Goal: Task Accomplishment & Management: Use online tool/utility

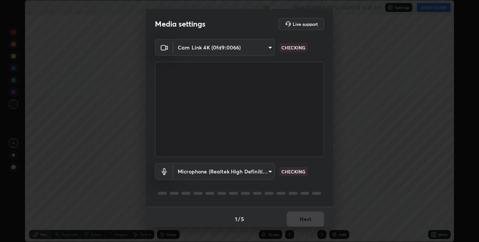
scroll to position [242, 479]
click at [221, 174] on body "Erase all GEOMETRICAL OPTICS 04 Recording WAS SCHEDULED TO START AT 11:30 AM Se…" at bounding box center [239, 121] width 479 height 242
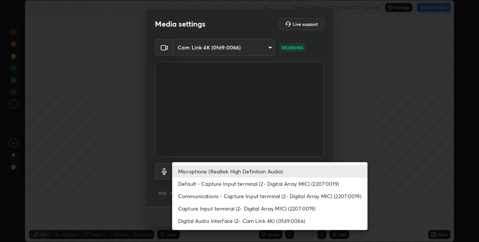
click at [187, 184] on li "Default - Capture Input terminal (2- Digital Array MIC) (2207:0019)" at bounding box center [269, 183] width 195 height 12
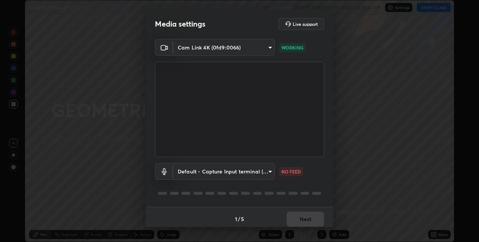
click at [206, 169] on body "Erase all GEOMETRICAL OPTICS 04 Recording WAS SCHEDULED TO START AT 11:30 AM Se…" at bounding box center [239, 121] width 479 height 242
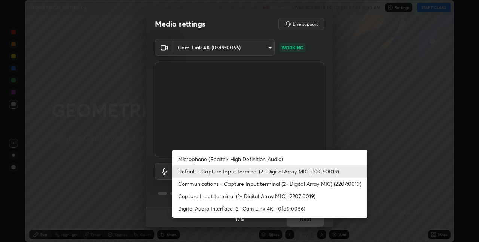
click at [184, 158] on li "Microphone (Realtek High Definition Audio)" at bounding box center [269, 159] width 195 height 12
type input "edabd9cc8d126c1a73767365600906e9c5a4425c76421b07867cf48dbb908c86"
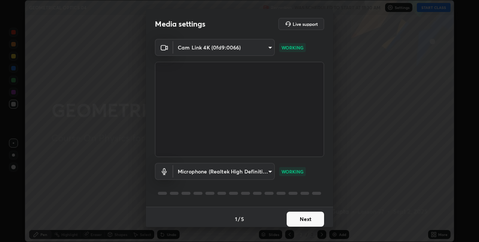
click at [294, 219] on button "Next" at bounding box center [305, 219] width 37 height 15
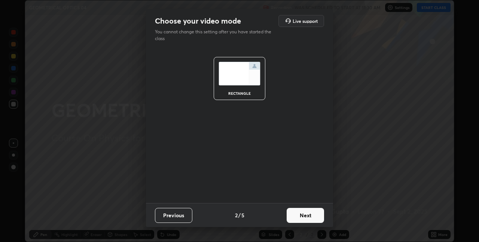
click at [301, 218] on button "Next" at bounding box center [305, 215] width 37 height 15
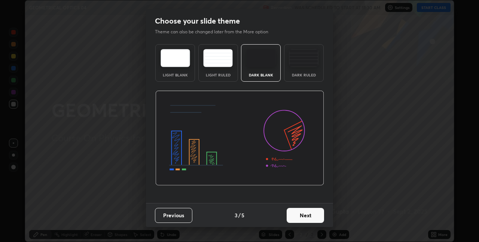
click at [310, 215] on button "Next" at bounding box center [305, 215] width 37 height 15
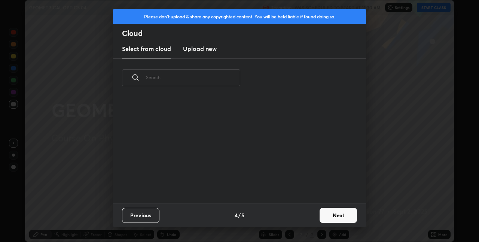
click at [327, 214] on button "Next" at bounding box center [338, 215] width 37 height 15
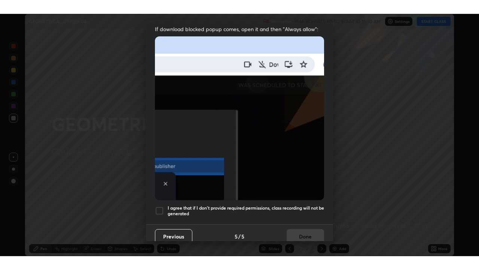
scroll to position [154, 0]
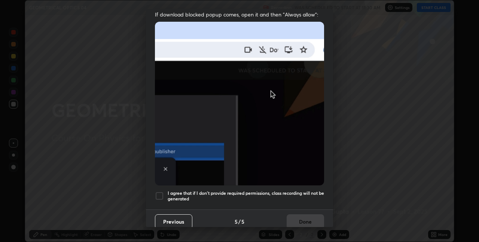
click at [159, 191] on div at bounding box center [159, 195] width 9 height 9
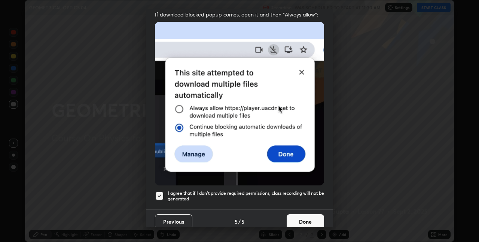
click at [297, 219] on button "Done" at bounding box center [305, 221] width 37 height 15
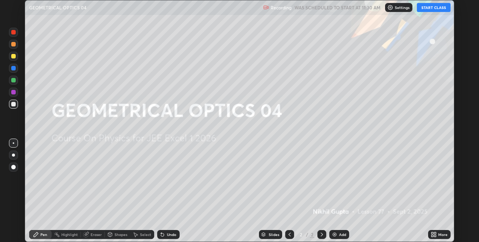
click at [426, 10] on button "START CLASS" at bounding box center [434, 7] width 34 height 9
click at [438, 8] on button "START CLASS" at bounding box center [434, 7] width 34 height 9
click at [424, 8] on button "START CLASS" at bounding box center [434, 7] width 34 height 9
click at [339, 237] on div "Add" at bounding box center [340, 234] width 20 height 9
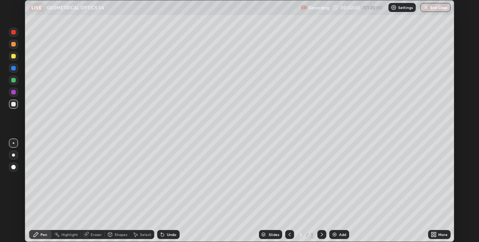
click at [439, 235] on div "More" at bounding box center [443, 235] width 9 height 4
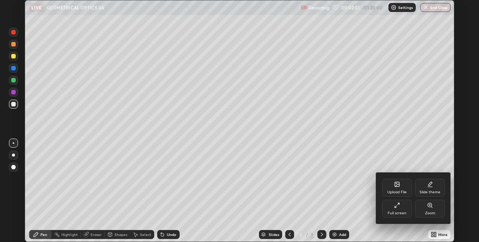
click at [403, 210] on div "Full screen" at bounding box center [397, 209] width 30 height 18
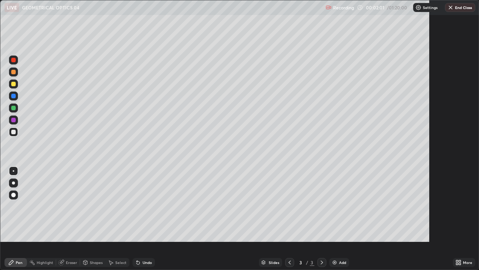
scroll to position [270, 479]
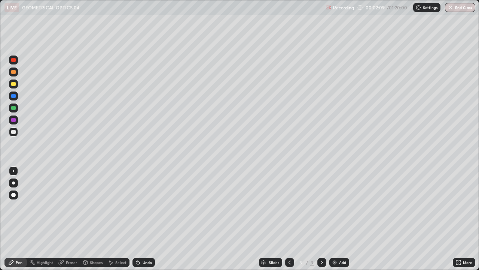
click at [13, 84] on div at bounding box center [13, 84] width 4 height 4
click at [13, 132] on div at bounding box center [13, 132] width 4 height 4
click at [144, 242] on div "Undo" at bounding box center [147, 262] width 9 height 4
click at [341, 242] on div "Add" at bounding box center [342, 262] width 7 height 4
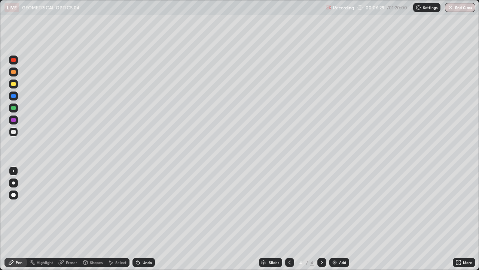
click at [14, 87] on div at bounding box center [13, 83] width 9 height 9
click at [13, 131] on div at bounding box center [13, 132] width 4 height 4
click at [143, 242] on div "Undo" at bounding box center [147, 262] width 9 height 4
click at [117, 242] on div "Select" at bounding box center [120, 262] width 11 height 4
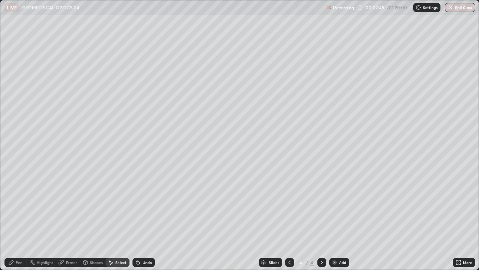
click at [94, 242] on div "Shapes" at bounding box center [96, 262] width 13 height 4
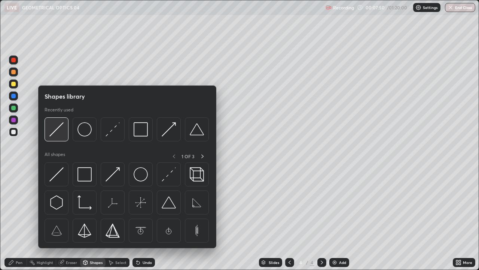
click at [61, 135] on img at bounding box center [56, 129] width 14 height 14
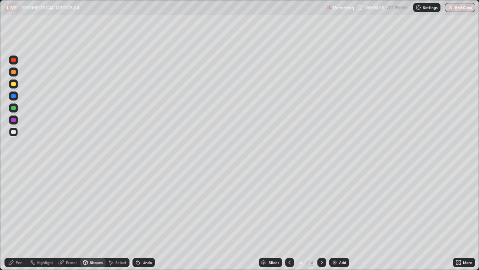
click at [12, 97] on div at bounding box center [13, 96] width 4 height 4
click at [12, 131] on div at bounding box center [13, 132] width 4 height 4
click at [19, 242] on div "Pen" at bounding box center [19, 262] width 7 height 4
click at [68, 242] on div "Eraser" at bounding box center [71, 262] width 11 height 4
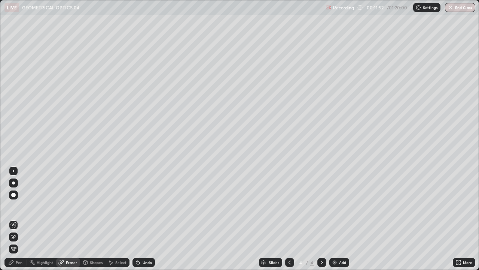
click at [18, 242] on div "Pen" at bounding box center [19, 262] width 7 height 4
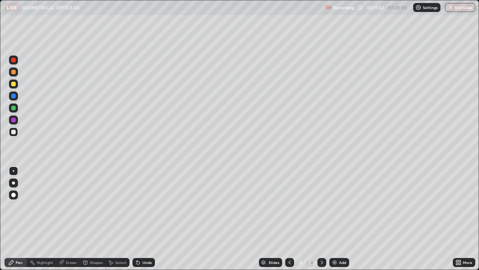
click at [11, 85] on div at bounding box center [13, 84] width 4 height 4
click at [12, 135] on div at bounding box center [13, 131] width 9 height 9
click at [343, 242] on div "Add" at bounding box center [342, 262] width 7 height 4
click at [289, 242] on icon at bounding box center [290, 262] width 6 height 6
click at [321, 242] on icon at bounding box center [322, 262] width 6 height 6
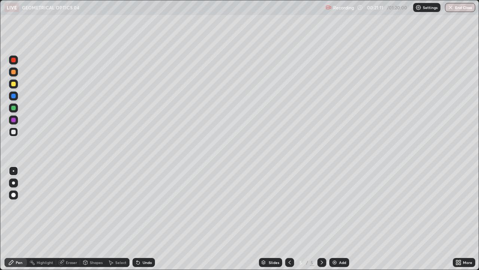
click at [289, 242] on icon at bounding box center [290, 262] width 2 height 4
click at [321, 242] on icon at bounding box center [322, 262] width 6 height 6
click at [289, 242] on icon at bounding box center [290, 262] width 6 height 6
click at [321, 242] on icon at bounding box center [322, 262] width 2 height 4
click at [290, 242] on icon at bounding box center [290, 262] width 6 height 6
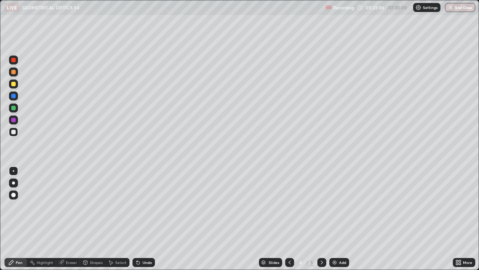
click at [318, 242] on div at bounding box center [322, 262] width 9 height 9
click at [289, 242] on icon at bounding box center [290, 262] width 6 height 6
click at [321, 242] on icon at bounding box center [322, 262] width 6 height 6
click at [289, 242] on icon at bounding box center [290, 262] width 6 height 6
click at [322, 242] on icon at bounding box center [322, 262] width 6 height 6
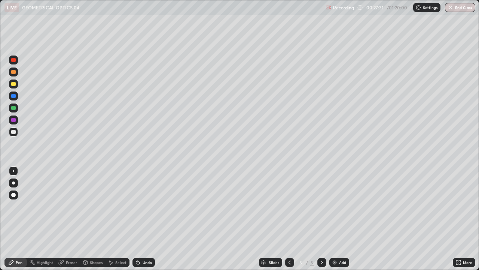
click at [342, 242] on div "Add" at bounding box center [342, 262] width 7 height 4
click at [13, 84] on div at bounding box center [13, 84] width 4 height 4
click at [341, 242] on div "Add" at bounding box center [342, 262] width 7 height 4
click at [94, 242] on div "Shapes" at bounding box center [96, 262] width 13 height 4
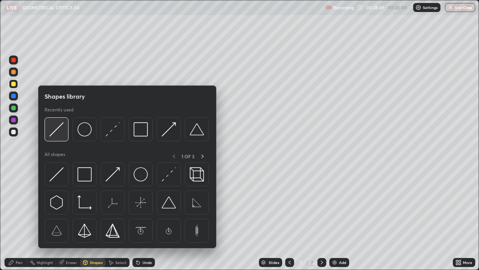
click at [59, 132] on img at bounding box center [56, 129] width 14 height 14
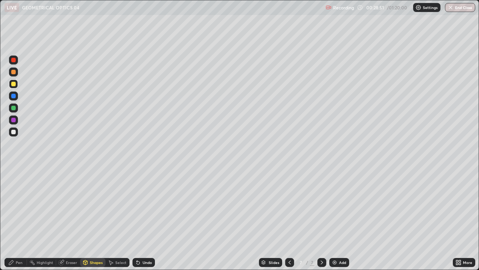
click at [12, 74] on div at bounding box center [13, 71] width 9 height 9
click at [14, 134] on div at bounding box center [13, 132] width 4 height 4
click at [12, 96] on div at bounding box center [13, 96] width 4 height 4
click at [13, 131] on div at bounding box center [13, 132] width 4 height 4
click at [18, 242] on div "Pen" at bounding box center [19, 262] width 7 height 4
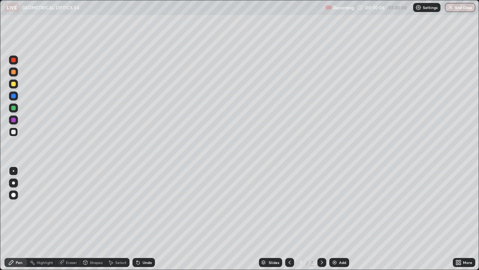
click at [11, 95] on div at bounding box center [13, 96] width 4 height 4
click at [93, 242] on div "Shapes" at bounding box center [96, 262] width 13 height 4
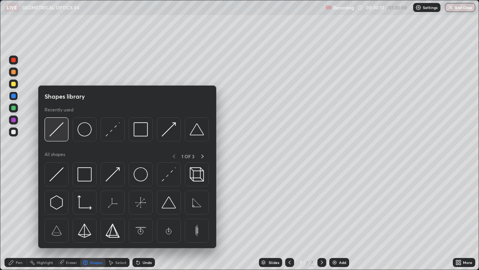
click at [58, 134] on img at bounding box center [56, 129] width 14 height 14
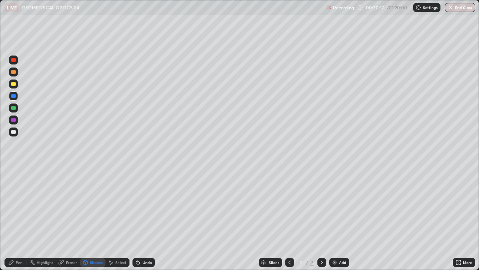
click at [13, 84] on div at bounding box center [13, 84] width 4 height 4
click at [13, 134] on div at bounding box center [13, 132] width 4 height 4
click at [20, 242] on div "Pen" at bounding box center [19, 262] width 7 height 4
click at [344, 242] on div "Add" at bounding box center [340, 262] width 20 height 9
click at [288, 242] on icon at bounding box center [290, 262] width 6 height 6
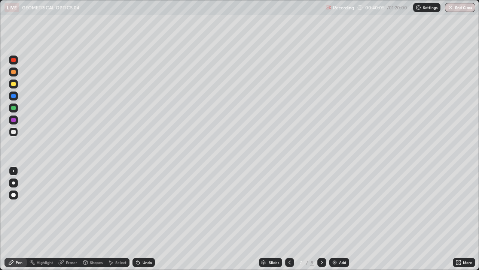
click at [322, 242] on icon at bounding box center [322, 262] width 6 height 6
click at [12, 85] on div at bounding box center [13, 84] width 4 height 4
click at [340, 242] on div "Add" at bounding box center [340, 262] width 20 height 9
click at [13, 136] on div at bounding box center [13, 131] width 9 height 9
click at [342, 242] on div "Add" at bounding box center [342, 262] width 7 height 4
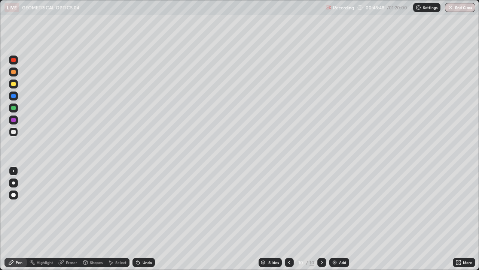
click at [13, 84] on div at bounding box center [13, 84] width 4 height 4
click at [12, 133] on div at bounding box center [13, 132] width 4 height 4
click at [143, 242] on div "Undo" at bounding box center [147, 262] width 9 height 4
click at [11, 85] on div at bounding box center [13, 83] width 9 height 9
click at [12, 132] on div at bounding box center [13, 132] width 4 height 4
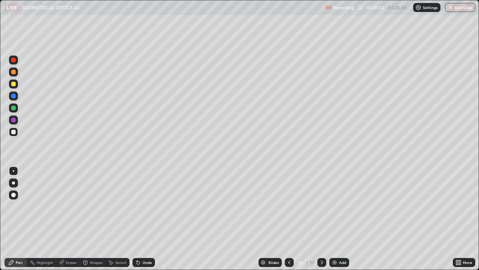
click at [342, 242] on div "Add" at bounding box center [342, 262] width 7 height 4
click at [14, 85] on div at bounding box center [13, 84] width 4 height 4
click at [14, 133] on div at bounding box center [13, 132] width 4 height 4
click at [149, 242] on div "Undo" at bounding box center [147, 262] width 9 height 4
click at [149, 242] on div "Undo" at bounding box center [144, 262] width 22 height 9
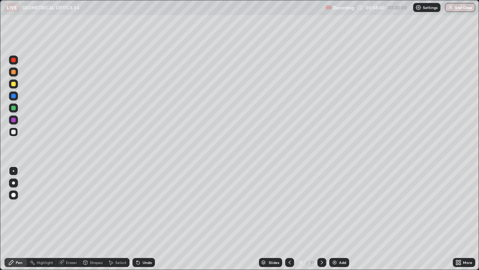
click at [71, 242] on div "Eraser" at bounding box center [71, 262] width 11 height 4
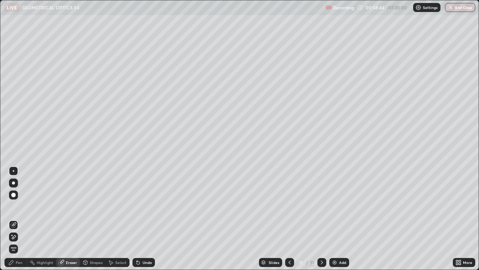
click at [18, 242] on div "Pen" at bounding box center [15, 262] width 22 height 9
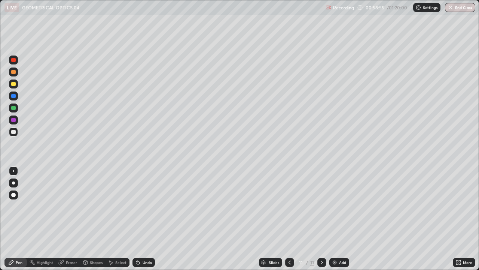
click at [92, 242] on div "Shapes" at bounding box center [96, 262] width 13 height 4
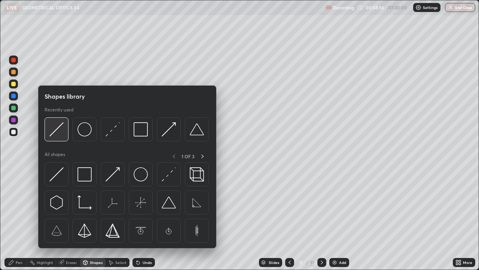
click at [58, 131] on img at bounding box center [56, 129] width 14 height 14
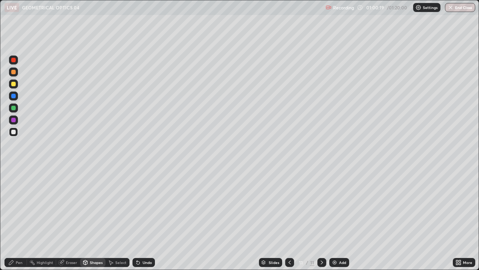
click at [71, 242] on div "Eraser" at bounding box center [71, 262] width 11 height 4
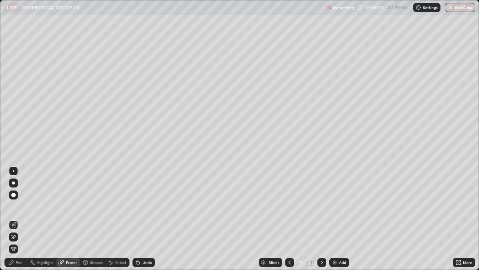
click at [18, 242] on div "Pen" at bounding box center [15, 262] width 22 height 9
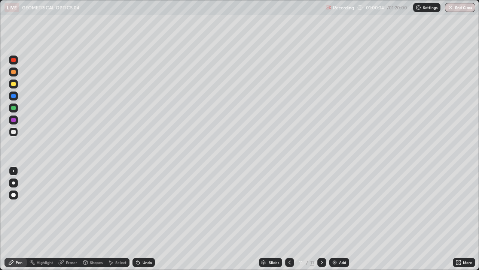
click at [91, 242] on div "Shapes" at bounding box center [96, 262] width 13 height 4
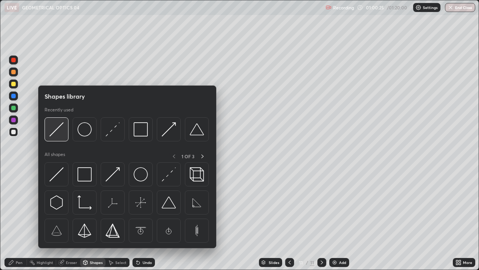
click at [62, 131] on img at bounding box center [56, 129] width 14 height 14
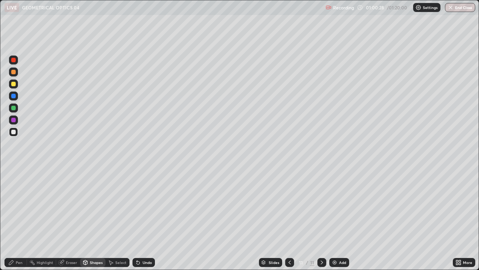
click at [13, 75] on div at bounding box center [13, 71] width 9 height 9
click at [148, 242] on div "Undo" at bounding box center [147, 262] width 9 height 4
click at [13, 132] on div at bounding box center [13, 132] width 4 height 4
click at [15, 242] on div "Pen" at bounding box center [15, 262] width 22 height 9
click at [11, 72] on div at bounding box center [13, 71] width 9 height 9
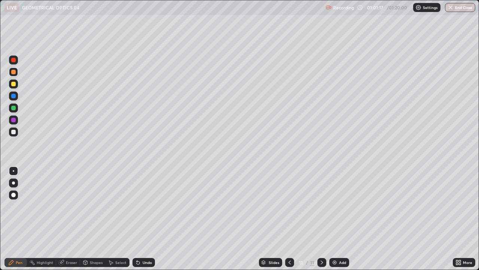
click at [73, 242] on div "Eraser" at bounding box center [68, 262] width 24 height 9
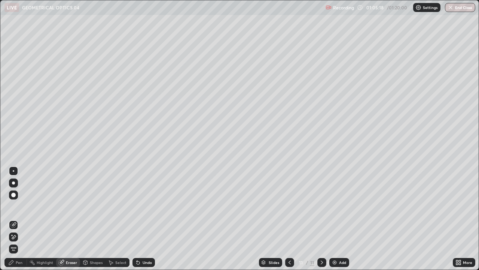
click at [341, 242] on div "Add" at bounding box center [342, 262] width 7 height 4
click at [19, 242] on div "Pen" at bounding box center [15, 262] width 22 height 9
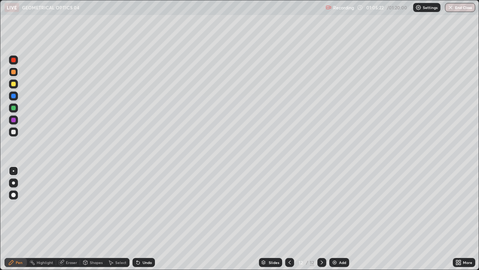
click at [13, 84] on div at bounding box center [13, 84] width 4 height 4
click at [13, 133] on div at bounding box center [13, 132] width 4 height 4
click at [140, 242] on div "Undo" at bounding box center [144, 262] width 22 height 9
click at [143, 242] on div "Undo" at bounding box center [147, 262] width 9 height 4
click at [145, 242] on div "Undo" at bounding box center [147, 262] width 9 height 4
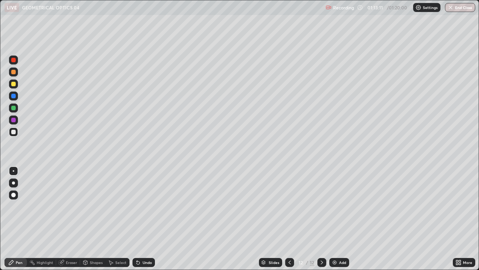
click at [458, 9] on button "End Class" at bounding box center [460, 7] width 30 height 9
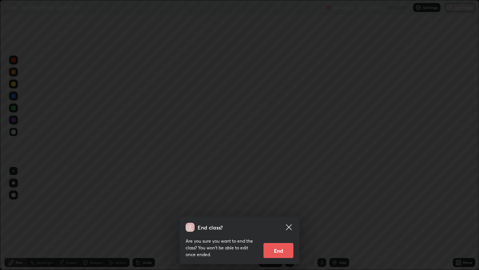
click at [283, 242] on button "End" at bounding box center [279, 250] width 30 height 15
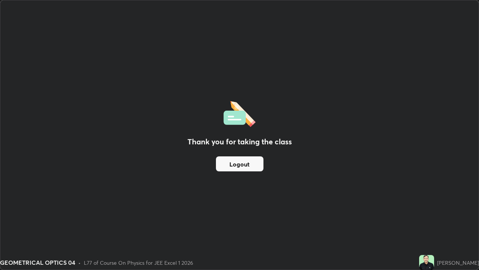
click at [249, 163] on button "Logout" at bounding box center [240, 163] width 48 height 15
